Goal: Obtain resource: Obtain resource

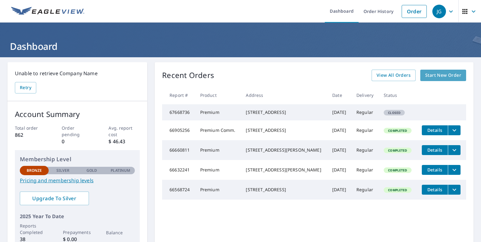
click at [425, 77] on span "Start New Order" at bounding box center [443, 76] width 36 height 8
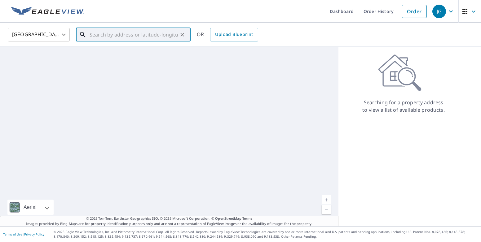
click at [112, 35] on input "text" at bounding box center [134, 34] width 88 height 17
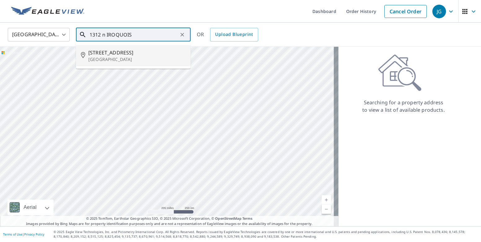
click at [117, 54] on span "[STREET_ADDRESS]" at bounding box center [136, 52] width 97 height 7
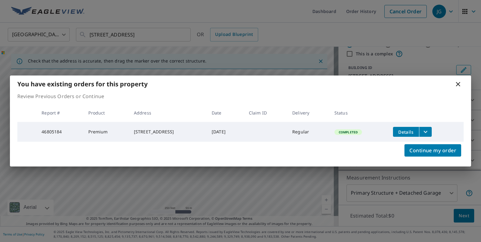
scroll to position [21, 0]
click at [427, 131] on icon "filesDropdownBtn-46805184" at bounding box center [425, 132] width 4 height 2
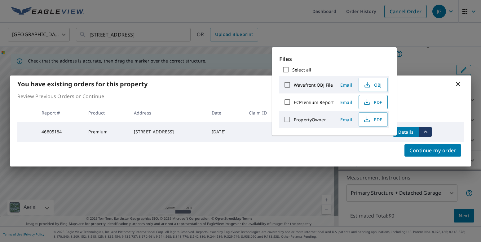
click at [370, 103] on icon "button" at bounding box center [366, 102] width 7 height 7
click at [406, 32] on div "You have existing orders for this property Review Previous Orders or Continue R…" at bounding box center [240, 121] width 481 height 242
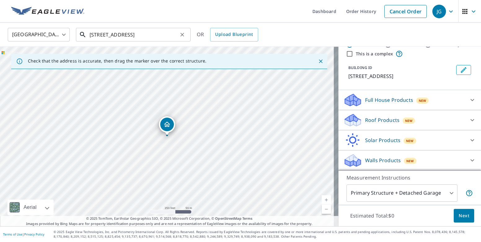
click at [176, 34] on input "[STREET_ADDRESS]" at bounding box center [134, 34] width 88 height 17
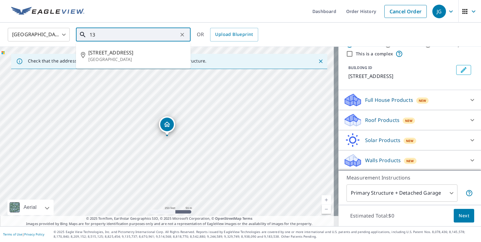
type input "3"
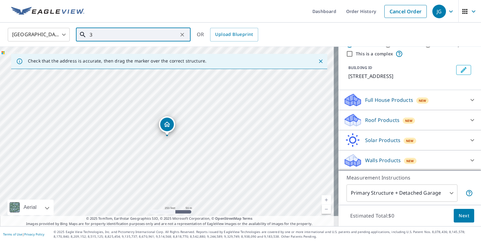
click at [110, 34] on input "3" at bounding box center [134, 34] width 88 height 17
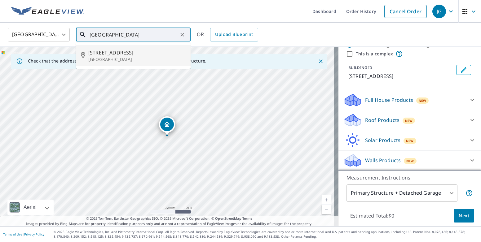
click at [105, 53] on span "[STREET_ADDRESS]" at bounding box center [136, 52] width 97 height 7
type input "[STREET_ADDRESS]"
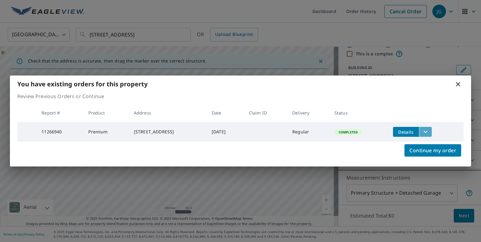
click at [429, 130] on icon "filesDropdownBtn-11266940" at bounding box center [425, 131] width 7 height 7
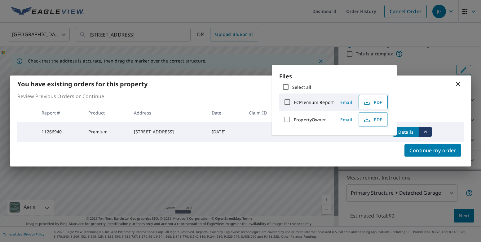
click at [373, 105] on span "PDF" at bounding box center [372, 102] width 20 height 7
